Goal: Task Accomplishment & Management: Manage account settings

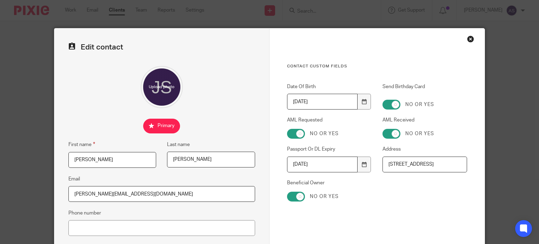
click at [467, 39] on div "Close this dialog window" at bounding box center [470, 38] width 7 height 7
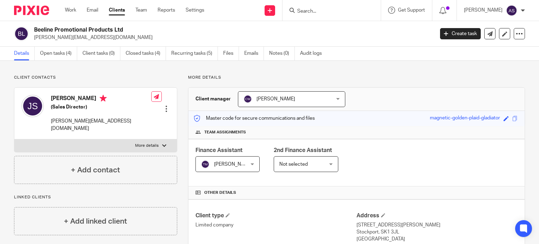
click at [324, 6] on form at bounding box center [333, 10] width 75 height 9
click at [320, 10] on input "Search" at bounding box center [327, 11] width 63 height 6
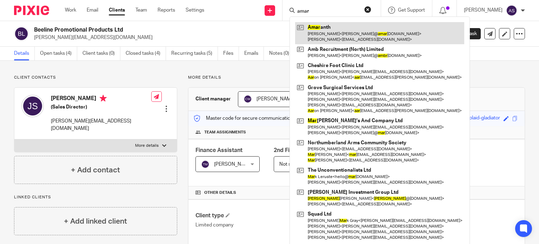
type input "amar"
click at [331, 36] on link at bounding box center [379, 33] width 169 height 22
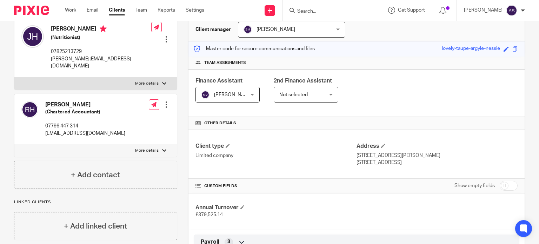
scroll to position [70, 0]
click at [163, 35] on div at bounding box center [166, 38] width 7 height 7
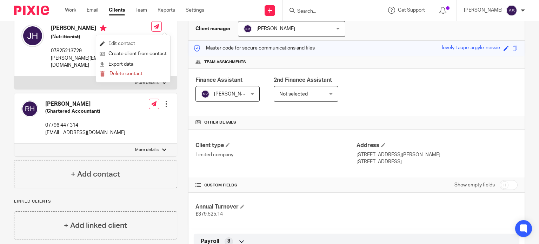
click at [129, 42] on link "Edit contact" at bounding box center [133, 44] width 67 height 10
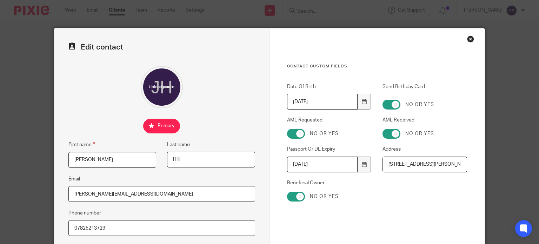
scroll to position [0, 7]
drag, startPoint x: 384, startPoint y: 163, endPoint x: 475, endPoint y: 167, distance: 90.2
click at [475, 167] on div "Contact Custom fields Date Of Birth [DEMOGRAPHIC_DATA] Send Birthday Card No or…" at bounding box center [376, 198] width 215 height 341
drag, startPoint x: 461, startPoint y: 165, endPoint x: 329, endPoint y: 164, distance: 132.6
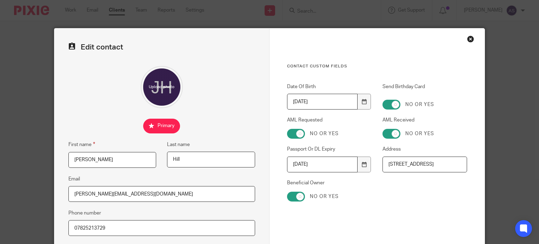
click at [329, 164] on div "Date Of Birth 1973-09-24 Send Birthday Card No or yes AML Requested No or yes A…" at bounding box center [371, 145] width 191 height 125
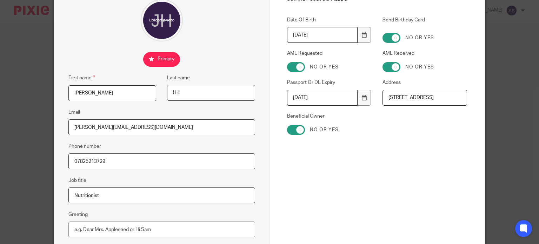
scroll to position [105, 0]
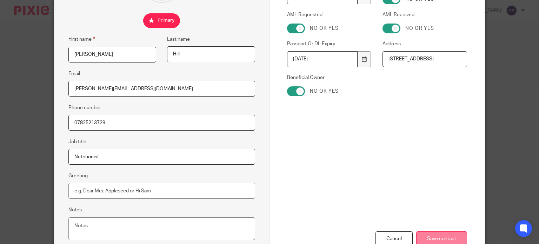
type input "[STREET_ADDRESS]"
click at [448, 237] on input "Save contact" at bounding box center [441, 238] width 51 height 15
click at [443, 235] on input "Save contact" at bounding box center [441, 238] width 51 height 15
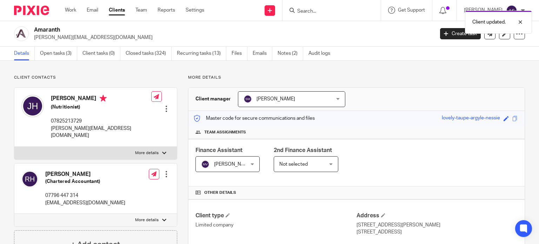
click at [164, 170] on div at bounding box center [166, 173] width 7 height 7
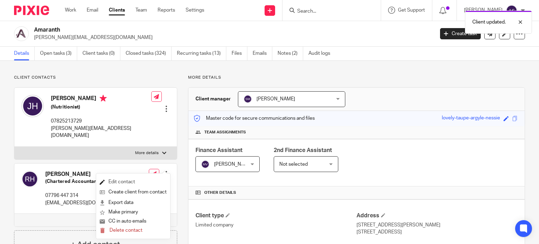
click at [113, 181] on link "Edit contact" at bounding box center [133, 182] width 67 height 10
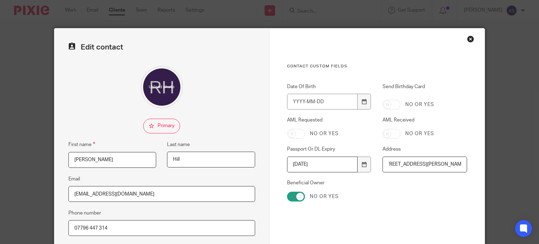
drag, startPoint x: 386, startPoint y: 163, endPoint x: 476, endPoint y: 165, distance: 89.5
click at [476, 165] on div "Contact Custom fields Date Of Birth Send Birthday Card No or yes AML Requested …" at bounding box center [376, 198] width 215 height 341
paste input "[STREET_ADDRESS]"
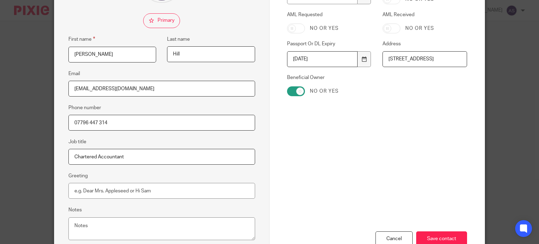
drag, startPoint x: 397, startPoint y: 59, endPoint x: 336, endPoint y: 57, distance: 60.7
click at [336, 57] on div "Date Of Birth Send Birthday Card No or yes AML Requested No or yes AML Received…" at bounding box center [371, 40] width 191 height 125
type input "[STREET_ADDRESS]"
click at [448, 238] on input "Save contact" at bounding box center [441, 238] width 51 height 15
click at [439, 238] on input "Save contact" at bounding box center [441, 238] width 51 height 15
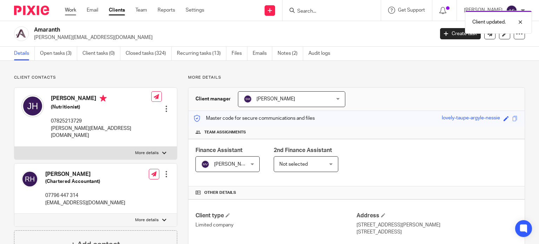
click at [73, 11] on link "Work" at bounding box center [70, 10] width 11 height 7
